Goal: Transaction & Acquisition: Purchase product/service

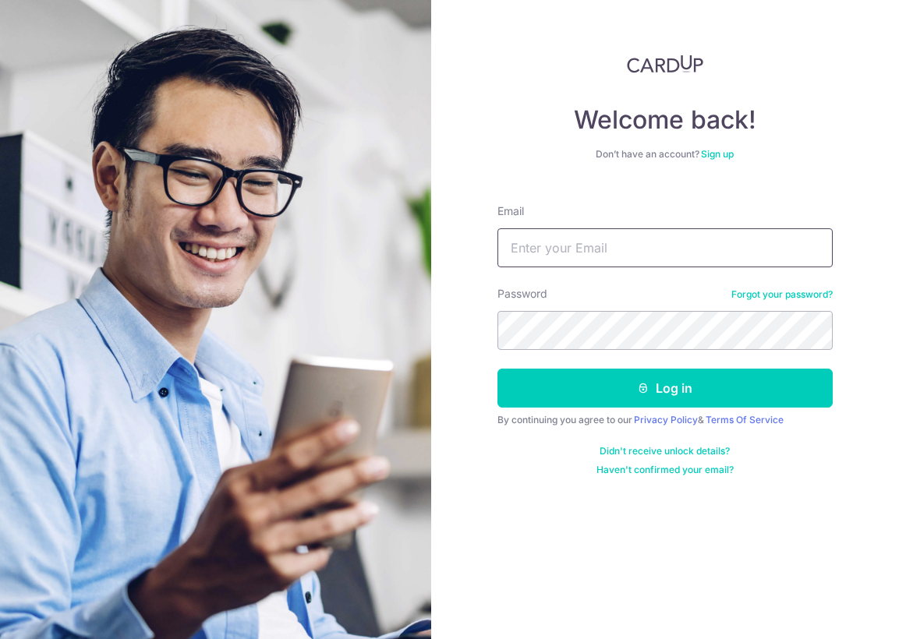
click at [535, 244] on input "Email" at bounding box center [664, 247] width 335 height 39
type input "ctanlim@gmail.com"
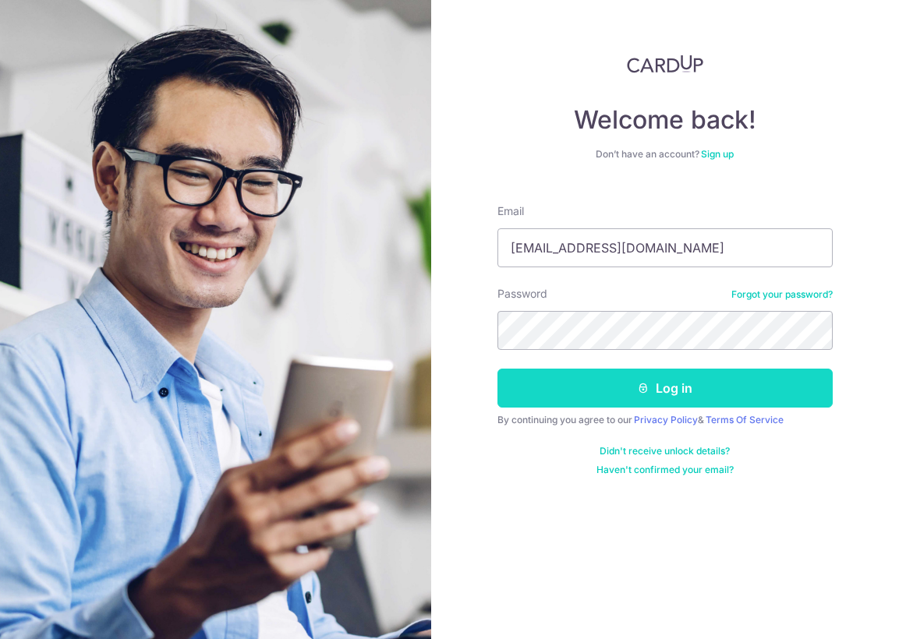
click at [655, 391] on button "Log in" at bounding box center [664, 388] width 335 height 39
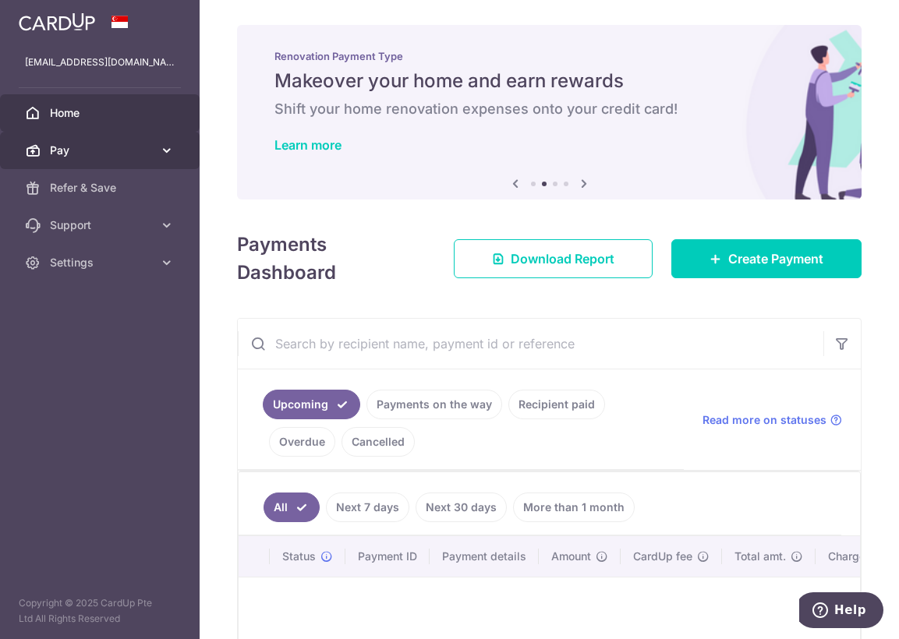
click at [71, 152] on span "Pay" at bounding box center [101, 151] width 103 height 16
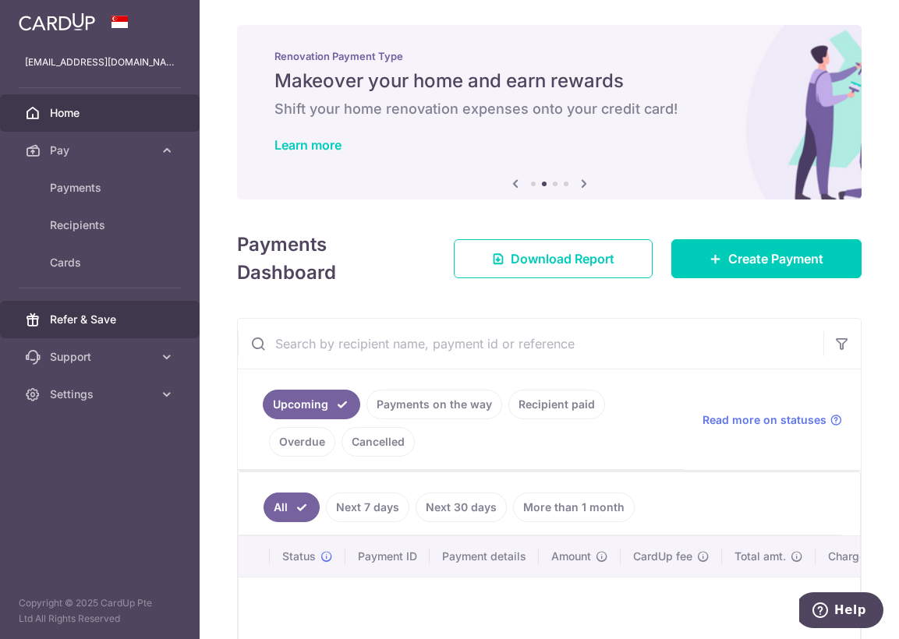
click at [92, 324] on span "Refer & Save" at bounding box center [101, 320] width 103 height 16
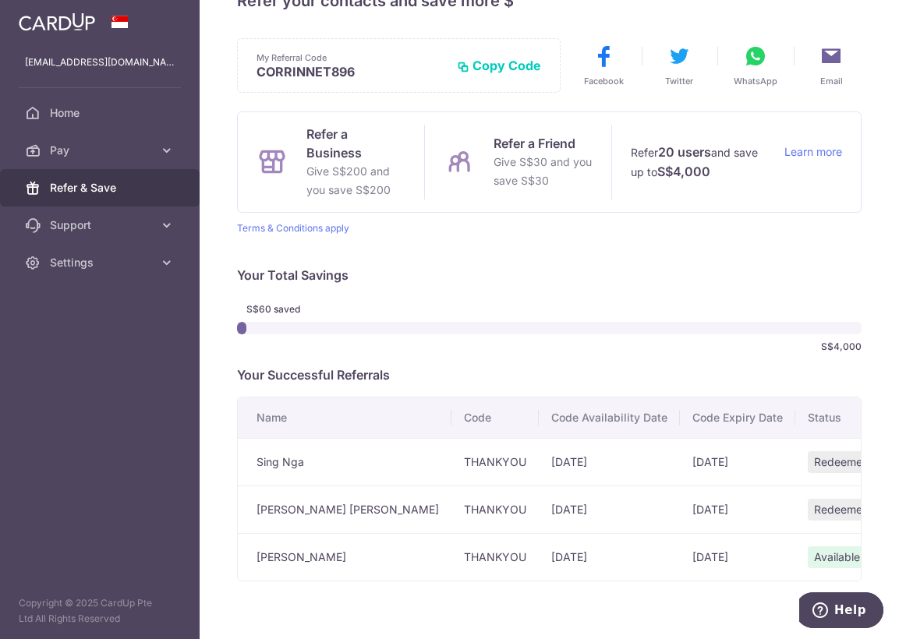
scroll to position [83, 0]
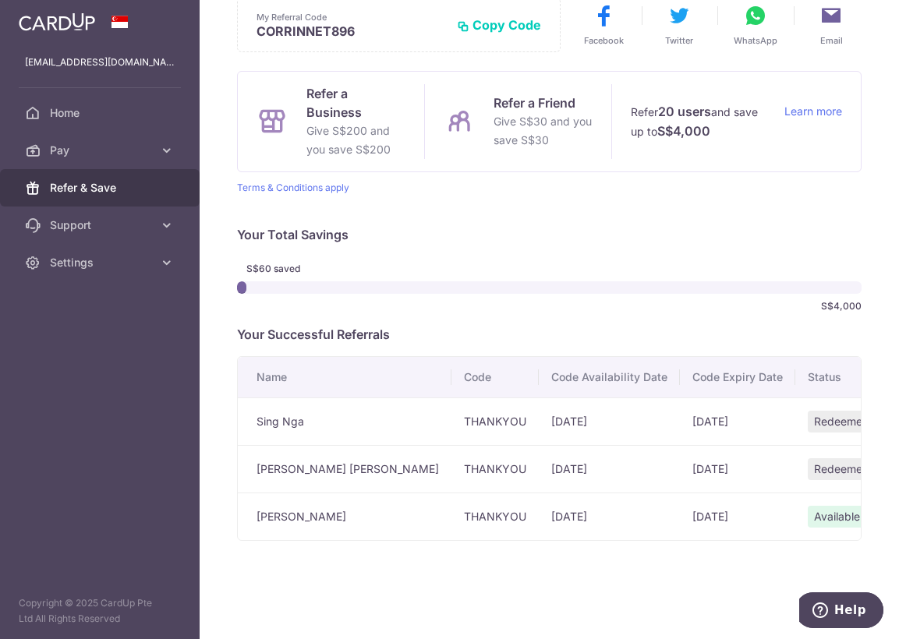
click at [808, 515] on span "Available" at bounding box center [837, 517] width 58 height 22
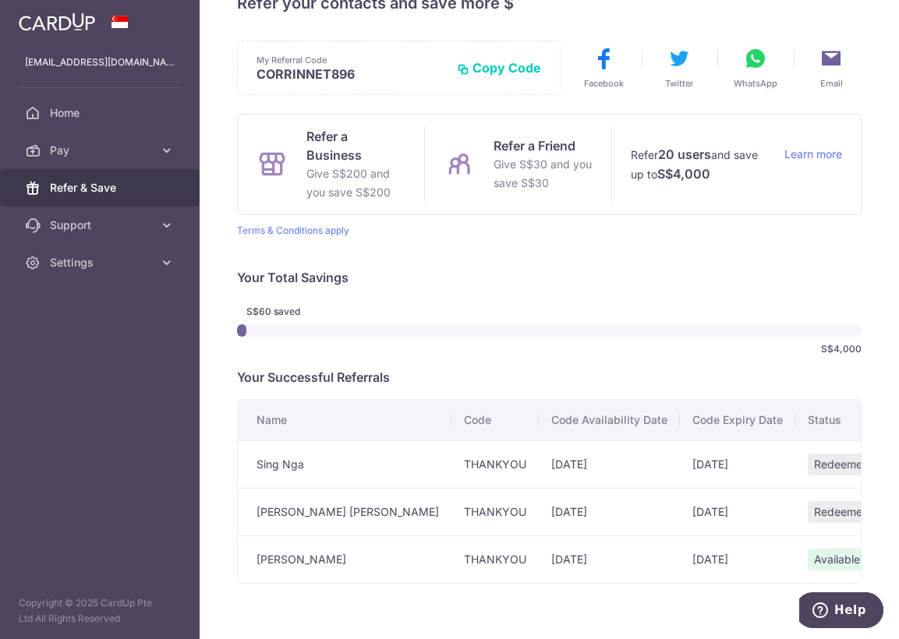
scroll to position [0, 0]
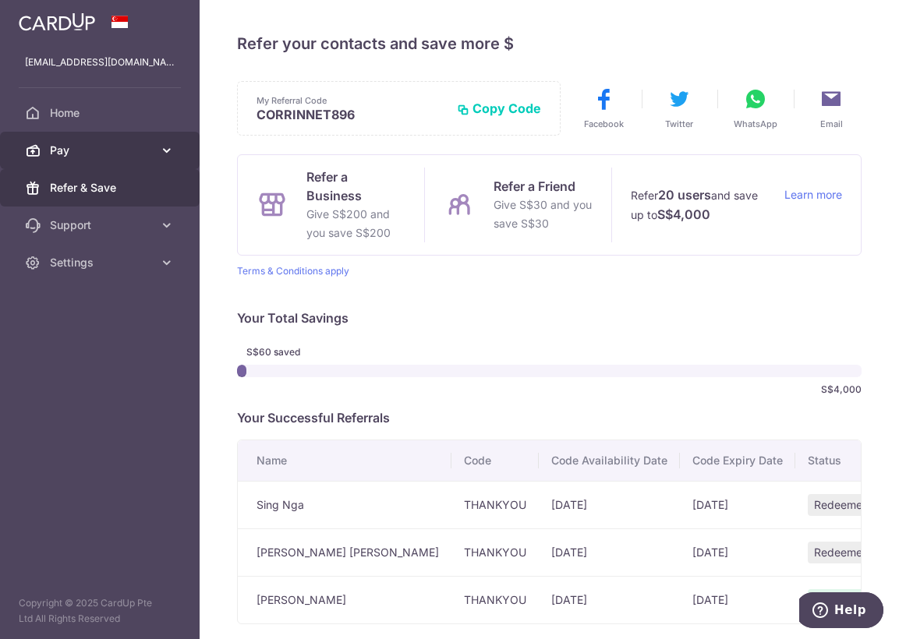
click at [68, 150] on span "Pay" at bounding box center [101, 151] width 103 height 16
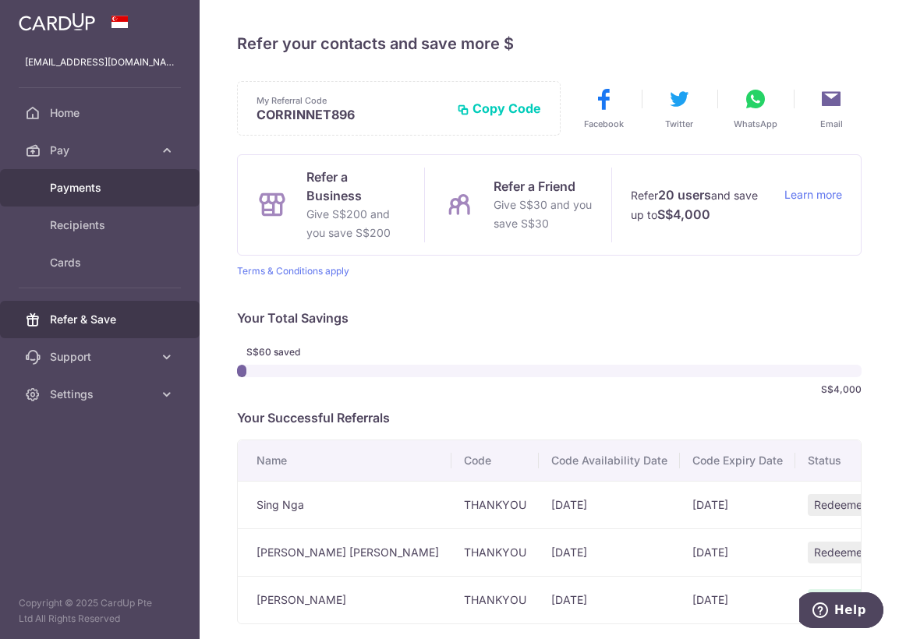
click at [89, 188] on span "Payments" at bounding box center [101, 188] width 103 height 16
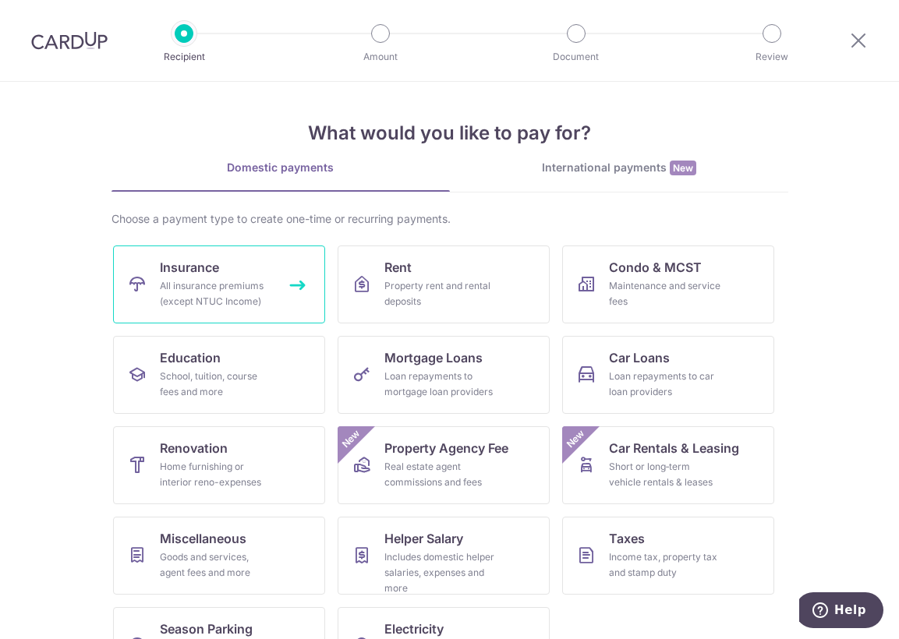
click at [211, 283] on div "All insurance premiums (except NTUC Income)" at bounding box center [216, 293] width 112 height 31
